Goal: Navigation & Orientation: Find specific page/section

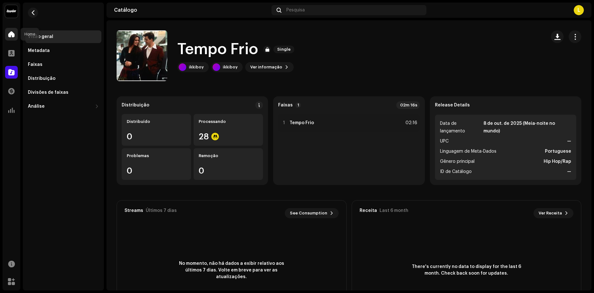
click at [11, 33] on span at bounding box center [11, 34] width 6 height 5
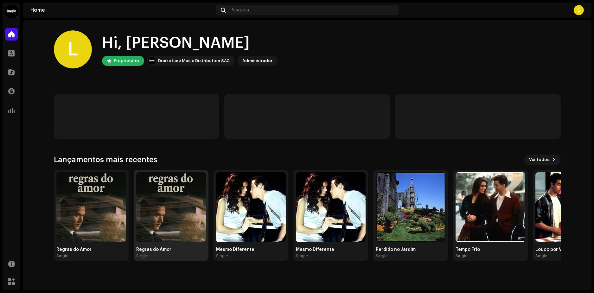
click at [161, 195] on img at bounding box center [171, 207] width 70 height 70
click at [94, 197] on img at bounding box center [91, 207] width 70 height 70
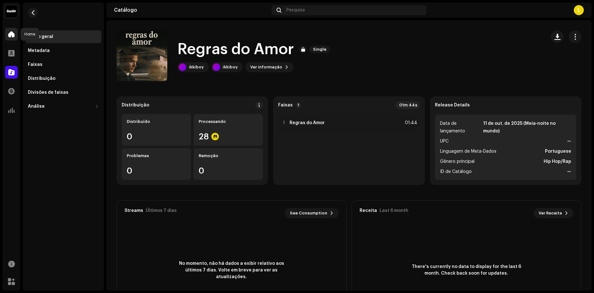
click at [10, 33] on span at bounding box center [11, 34] width 6 height 5
